Goal: Find specific page/section: Find specific page/section

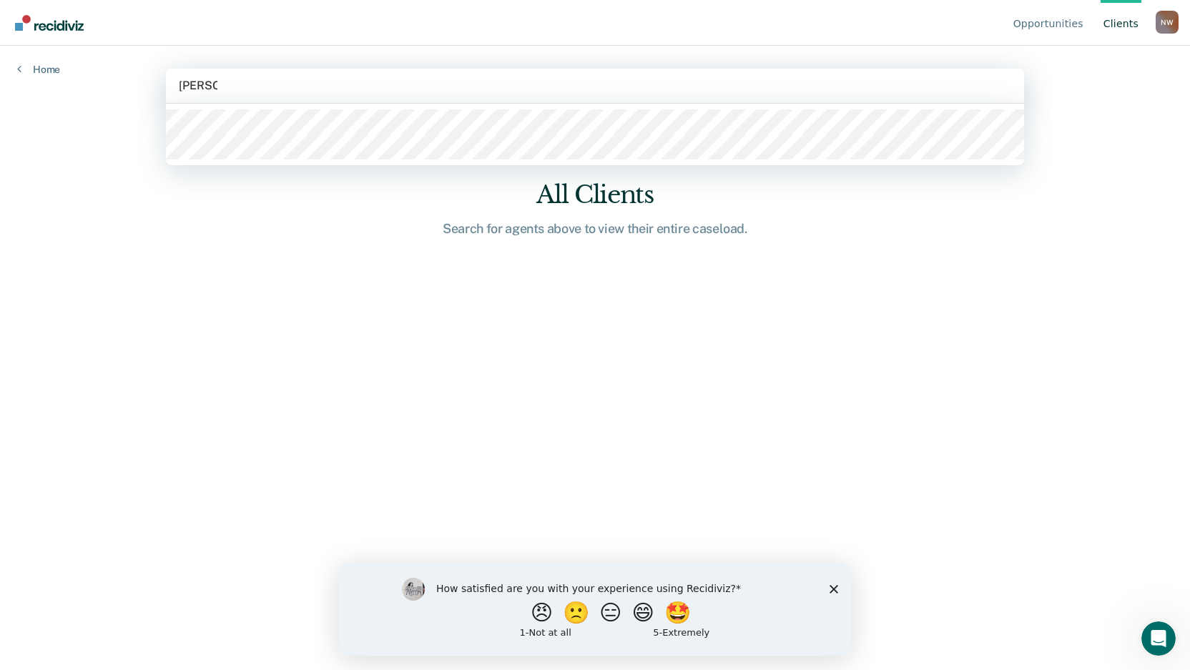
type input "[PERSON_NAME]"
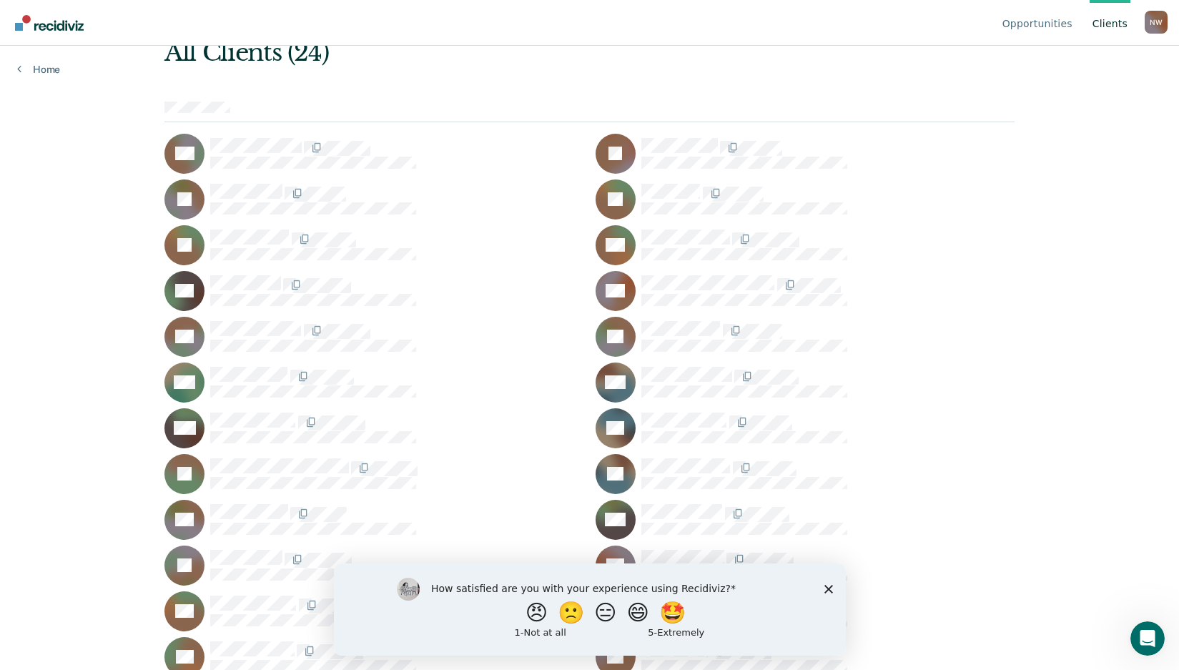
scroll to position [87, 0]
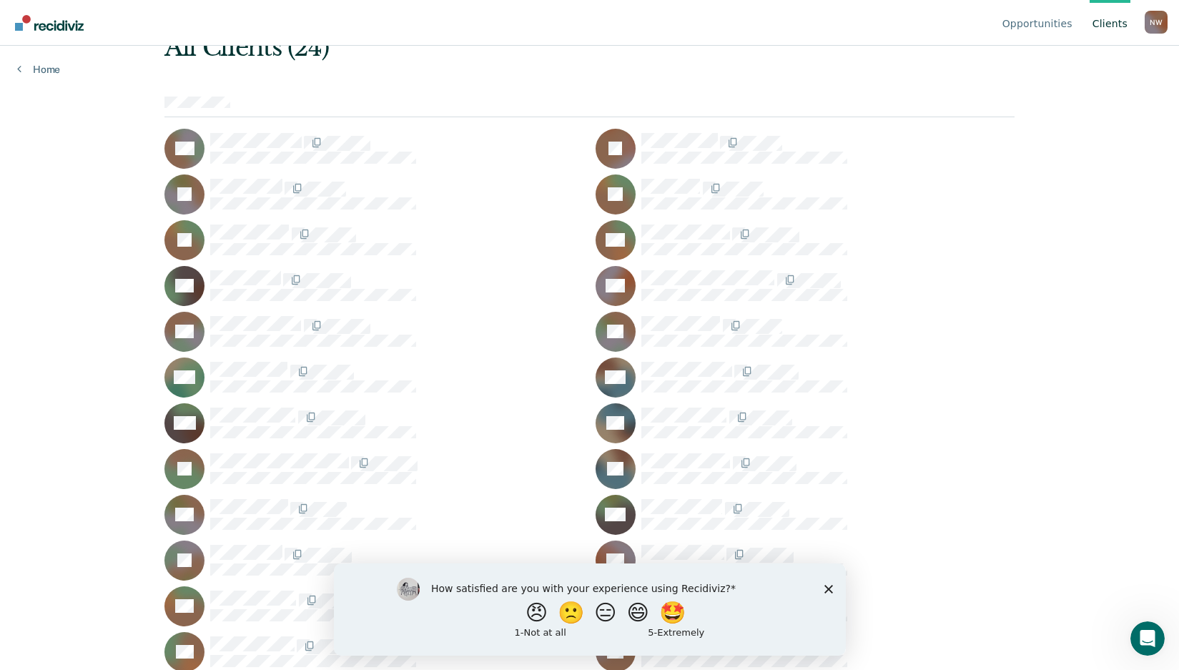
click at [826, 593] on div "How satisfied are you with your experience using Recidiviz? 😠 🙁 😑 😄 🤩 1 - Not a…" at bounding box center [589, 609] width 512 height 92
click at [826, 591] on icon "Close survey" at bounding box center [828, 588] width 9 height 9
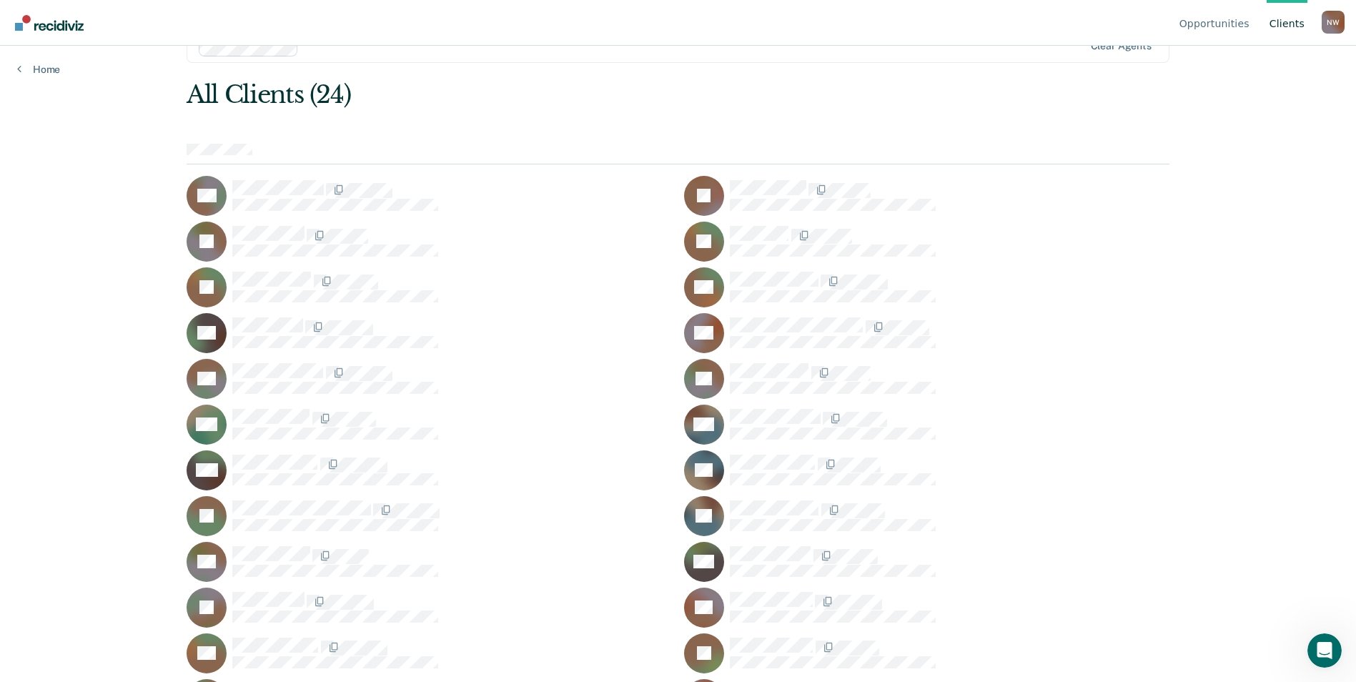
scroll to position [75, 0]
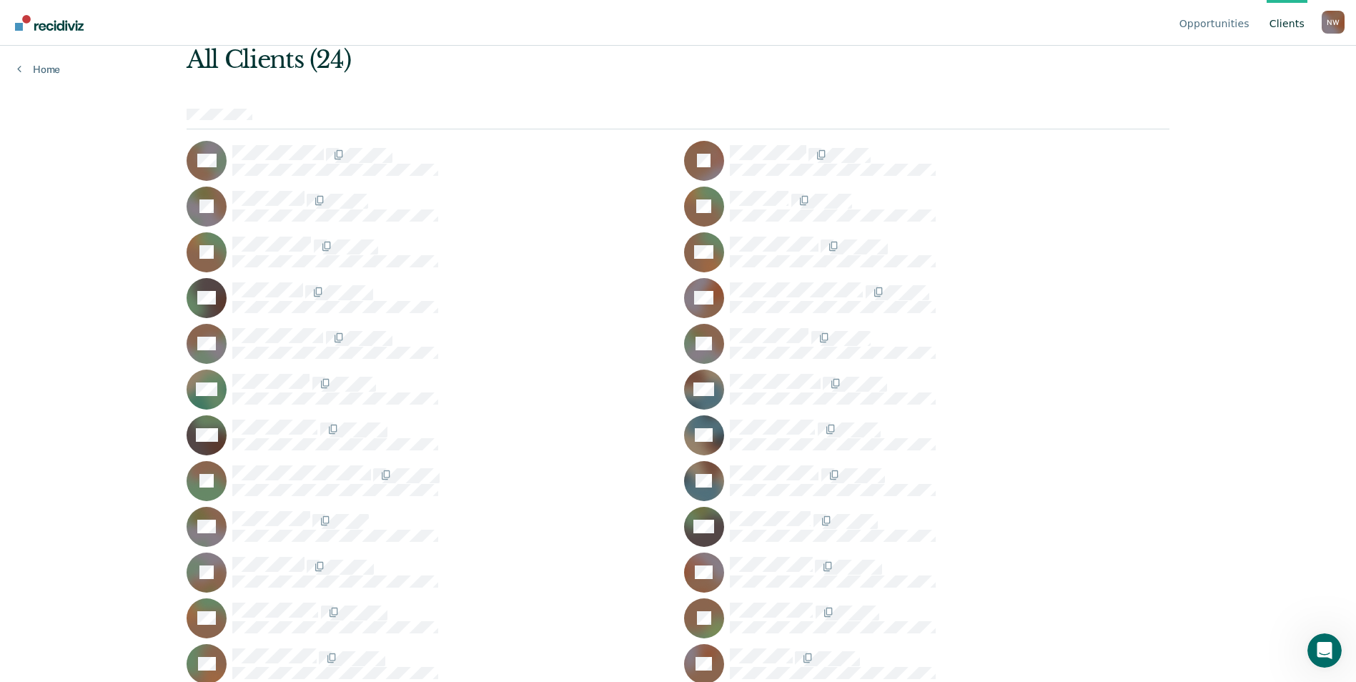
click at [1189, 27] on link "Client s" at bounding box center [1287, 23] width 41 height 46
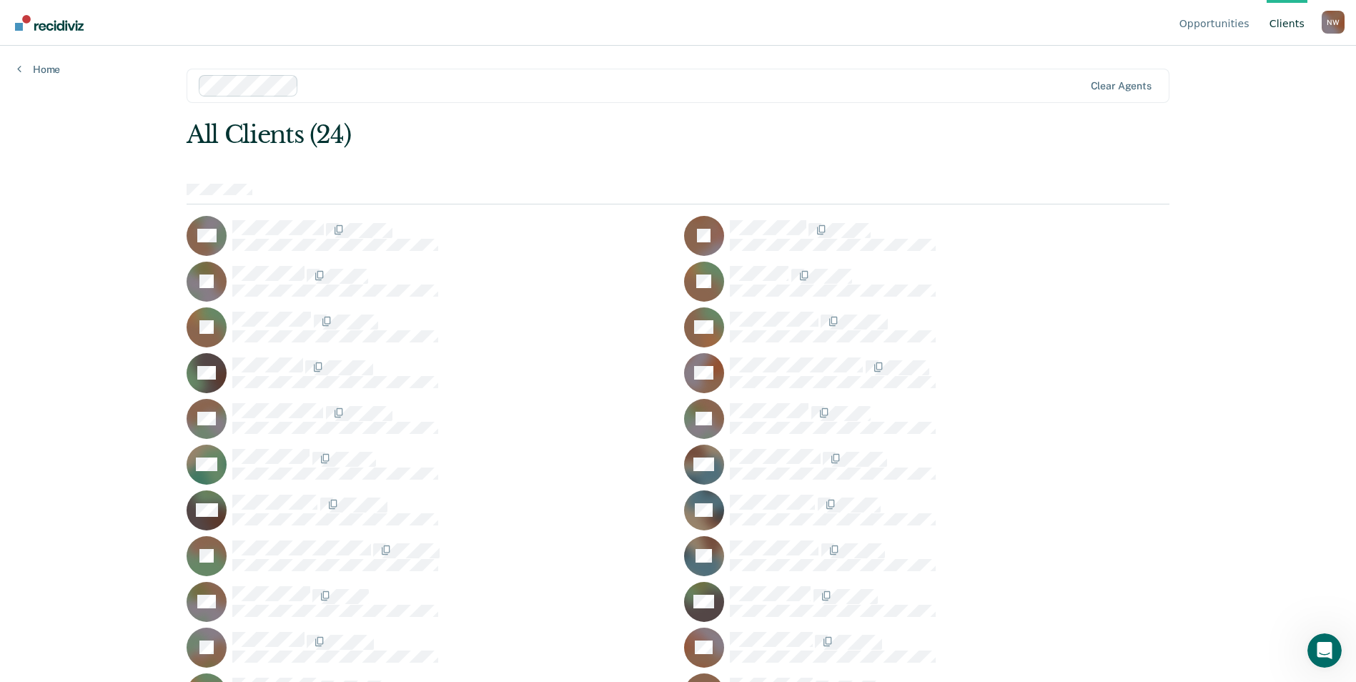
click at [1189, 27] on link "Client s" at bounding box center [1287, 23] width 41 height 46
click at [1189, 25] on link "Client s" at bounding box center [1287, 23] width 41 height 46
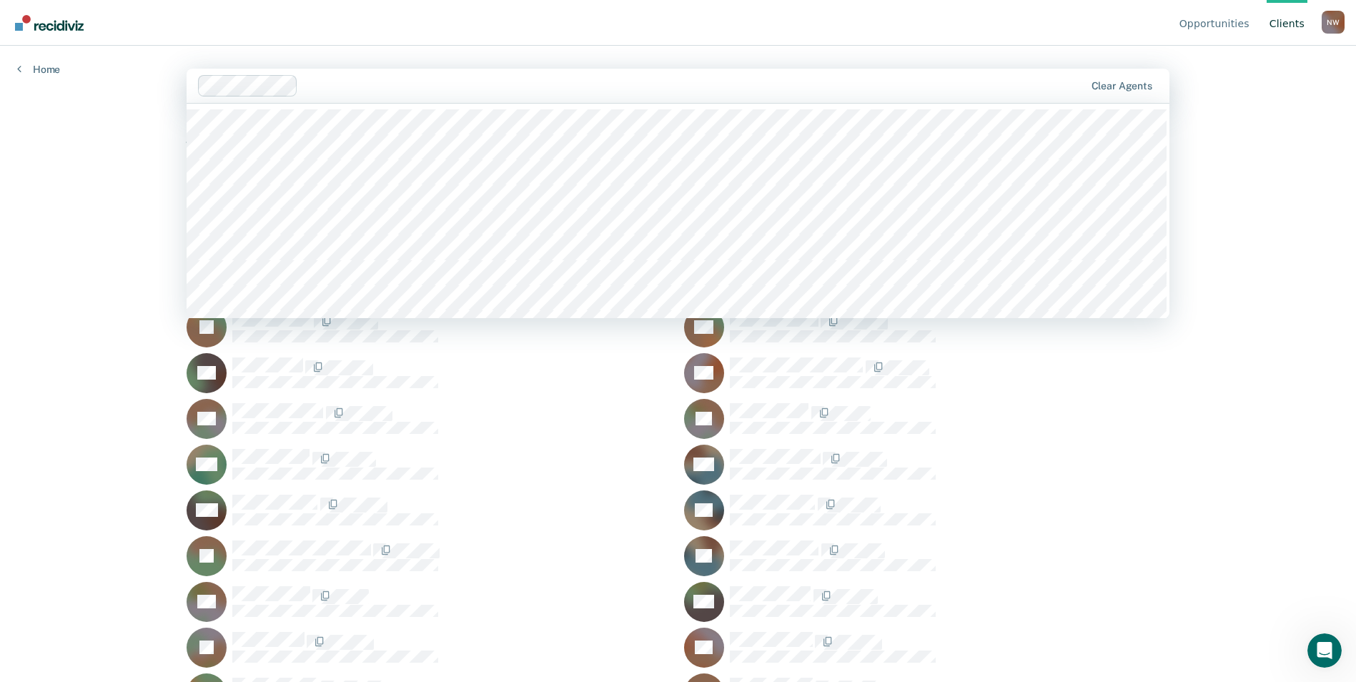
click at [311, 84] on div at bounding box center [694, 85] width 781 height 16
click at [121, 124] on div "Opportunities Client s Nick Ward N W Profile How it works Log Out Home 348 resu…" at bounding box center [678, 341] width 1356 height 682
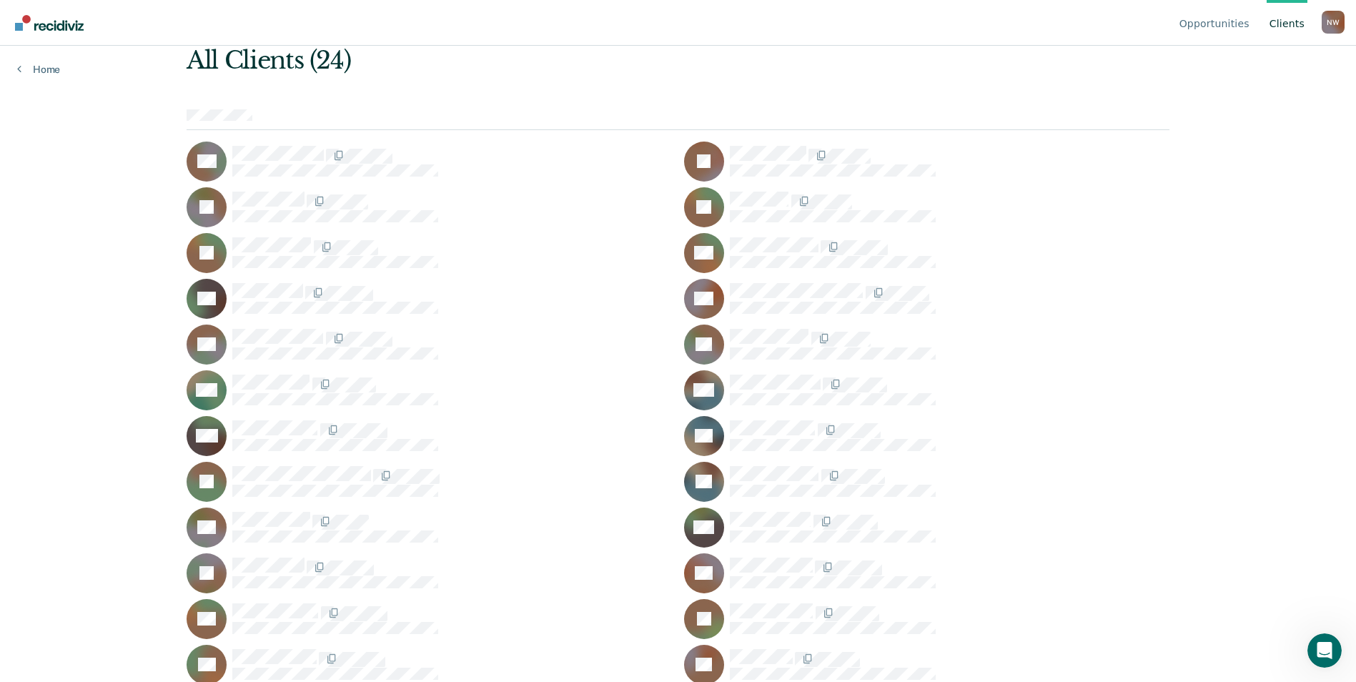
scroll to position [75, 0]
click at [1189, 29] on link "Opportunities" at bounding box center [1215, 23] width 76 height 46
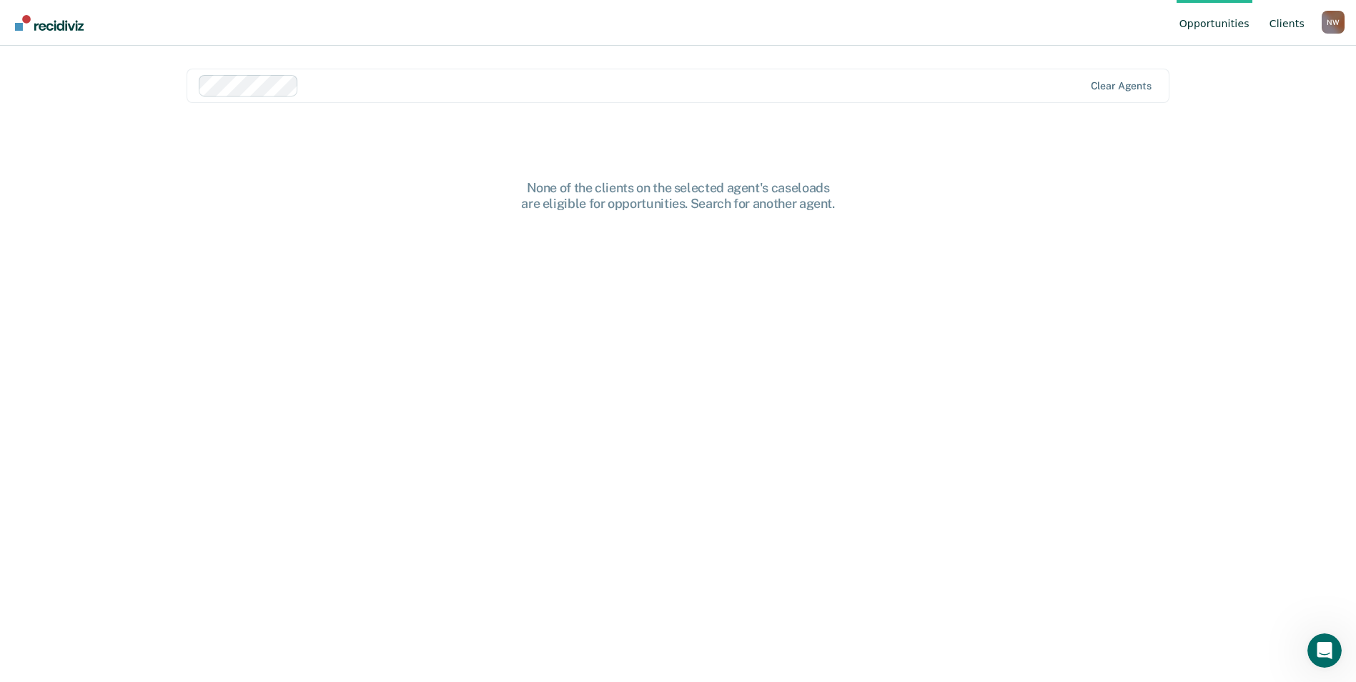
click at [1189, 24] on link "Client s" at bounding box center [1287, 23] width 41 height 46
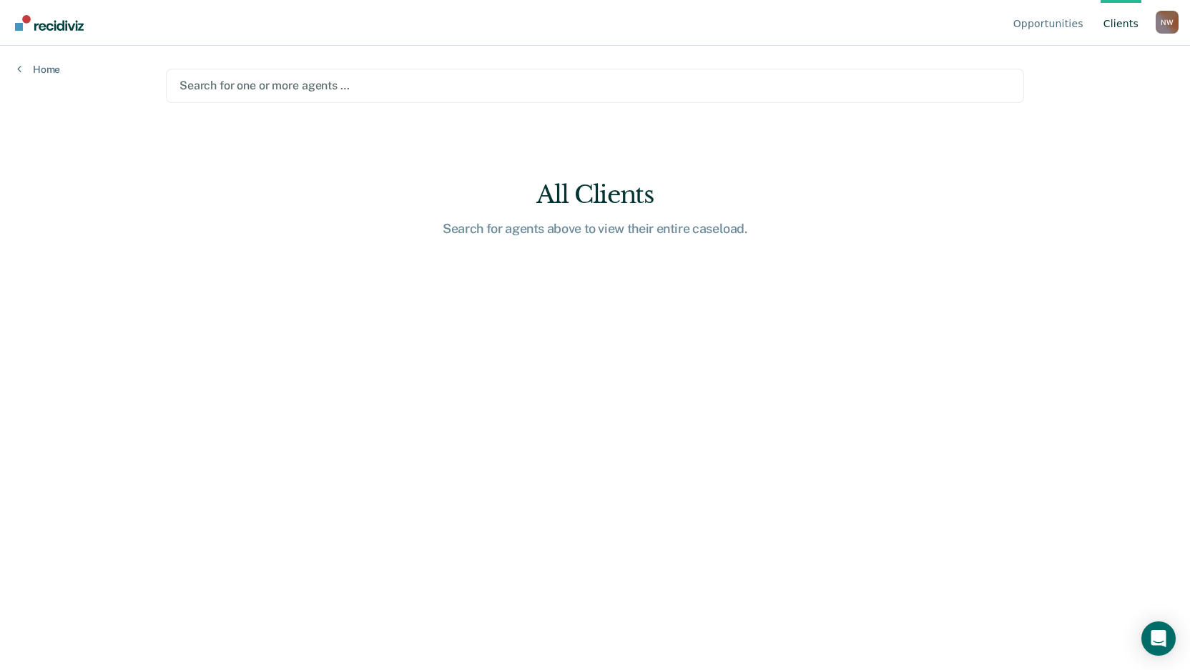
click at [290, 82] on div at bounding box center [594, 85] width 831 height 16
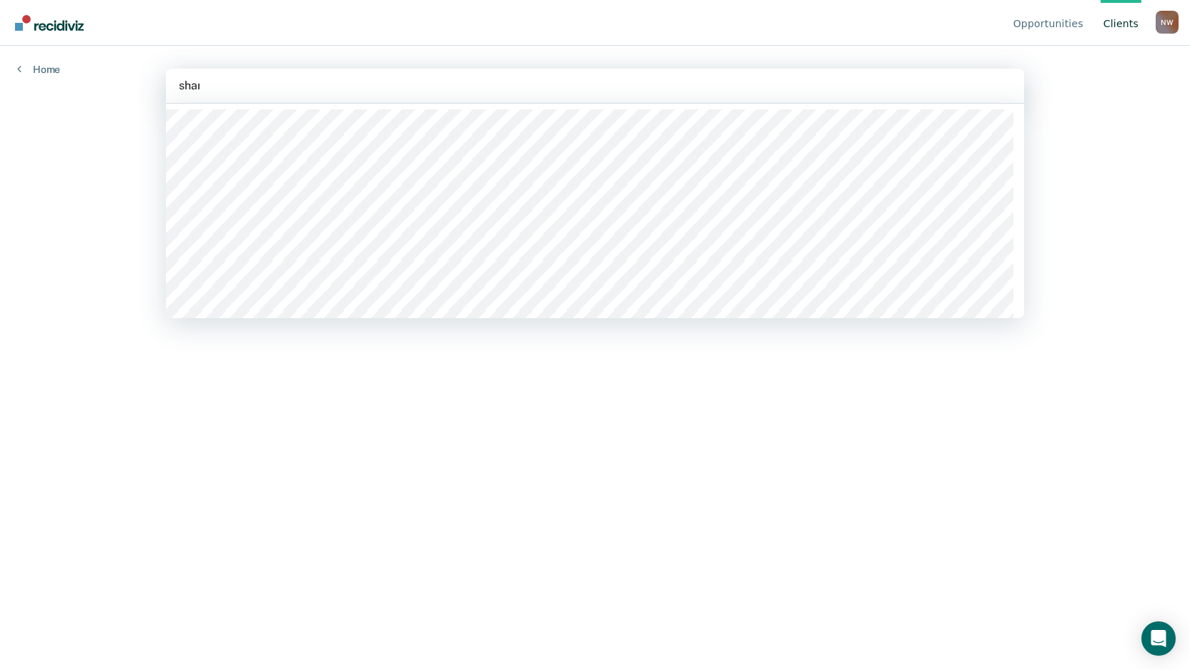
type input "shane"
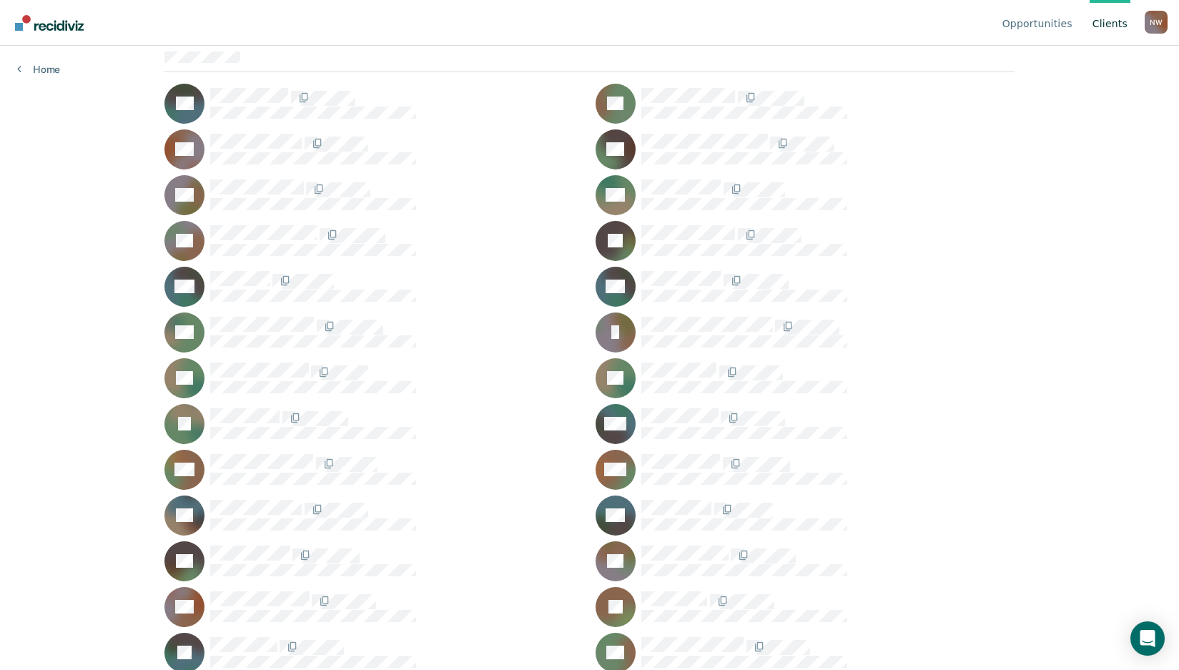
scroll to position [133, 0]
click at [255, 58] on div at bounding box center [589, 61] width 850 height 21
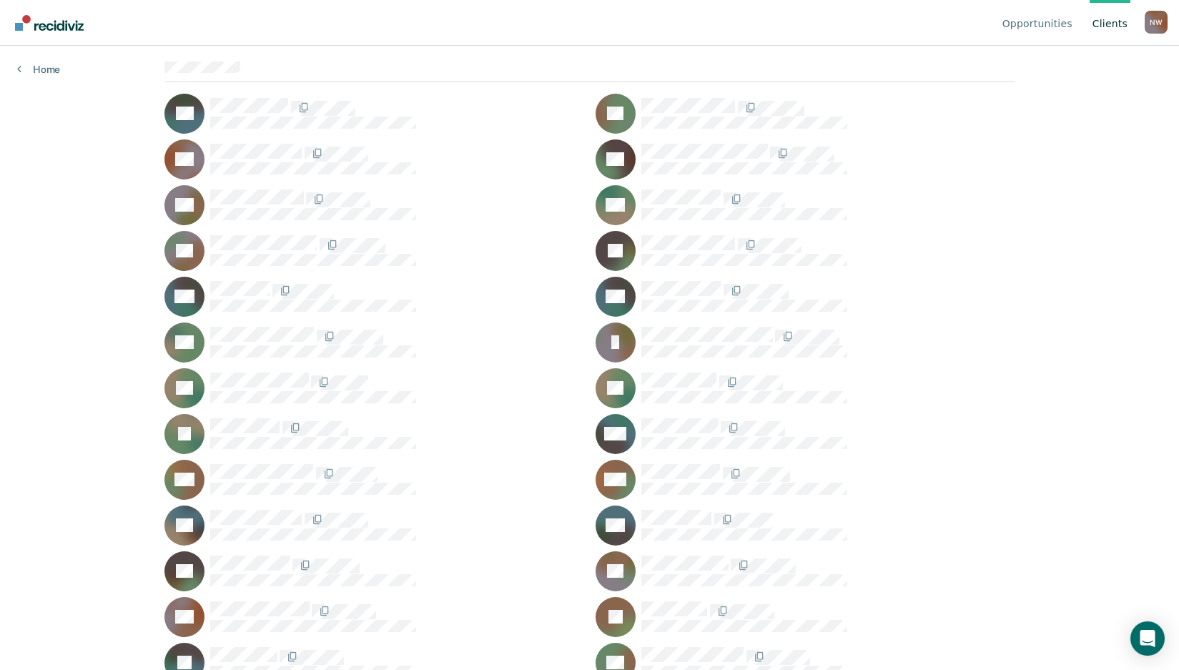
scroll to position [133, 0]
